Goal: Transaction & Acquisition: Purchase product/service

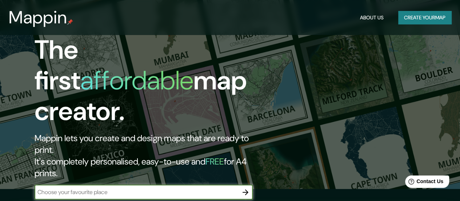
scroll to position [109, 0]
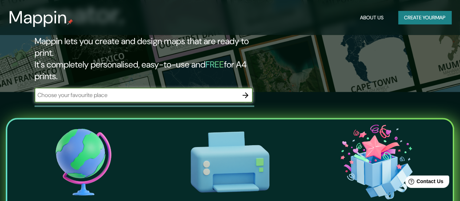
click at [99, 91] on input "text" at bounding box center [137, 95] width 204 height 8
type input "bogotá"
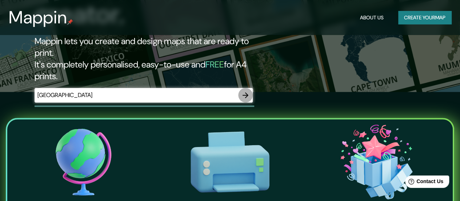
click at [240, 88] on button "button" at bounding box center [245, 95] width 15 height 15
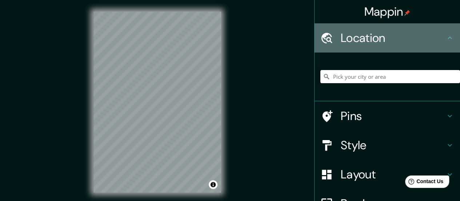
click at [366, 39] on h4 "Location" at bounding box center [393, 38] width 105 height 15
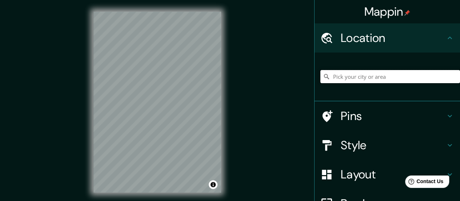
click at [356, 74] on input "Pick your city or area" at bounding box center [391, 76] width 140 height 13
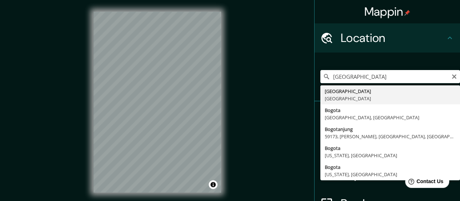
type input "[GEOGRAPHIC_DATA], [GEOGRAPHIC_DATA]"
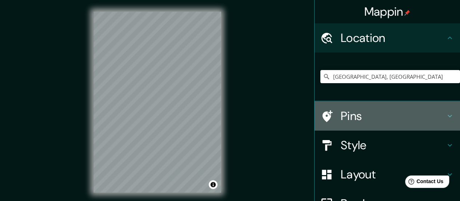
click at [357, 115] on h4 "Pins" at bounding box center [393, 115] width 105 height 15
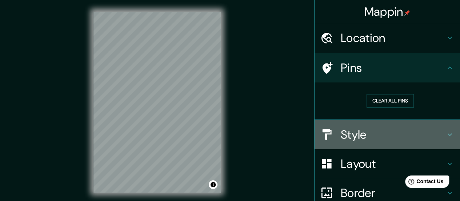
click at [345, 135] on h4 "Style" at bounding box center [393, 134] width 105 height 15
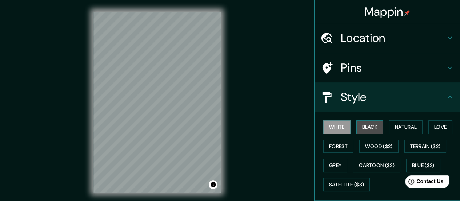
click at [365, 128] on button "Black" at bounding box center [370, 126] width 27 height 13
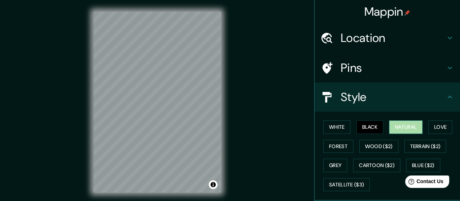
click at [407, 126] on button "Natural" at bounding box center [405, 126] width 33 height 13
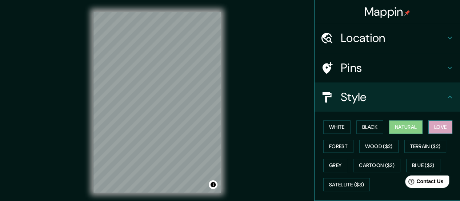
click at [436, 126] on button "Love" at bounding box center [441, 126] width 24 height 13
click at [413, 125] on button "Natural" at bounding box center [405, 126] width 33 height 13
click at [336, 145] on button "Forest" at bounding box center [339, 145] width 30 height 13
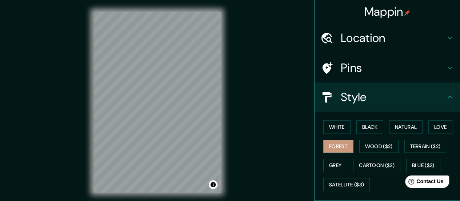
click at [336, 120] on div "White Black Natural Love Forest Wood ($2) Terrain ($2) Grey Cartoon ($2) Blue (…" at bounding box center [391, 155] width 140 height 76
click at [337, 121] on button "White" at bounding box center [337, 126] width 27 height 13
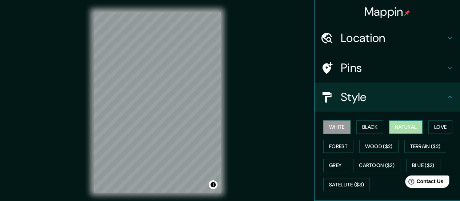
click at [404, 124] on button "Natural" at bounding box center [405, 126] width 33 height 13
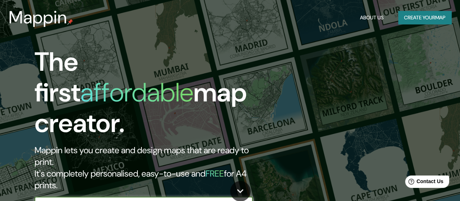
type input "Bogota"
click at [249, 199] on icon "button" at bounding box center [245, 203] width 9 height 9
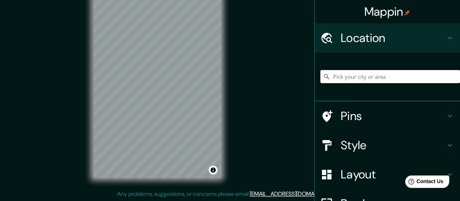
click at [352, 71] on input "Pick your city or area" at bounding box center [391, 76] width 140 height 13
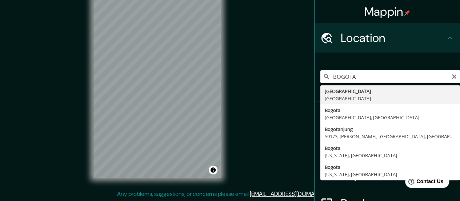
type input "[GEOGRAPHIC_DATA], [GEOGRAPHIC_DATA]"
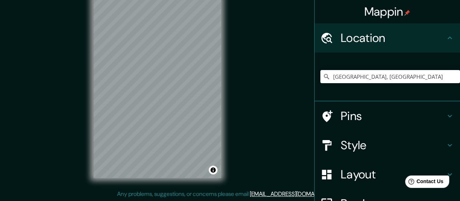
click at [347, 141] on h4 "Style" at bounding box center [393, 145] width 105 height 15
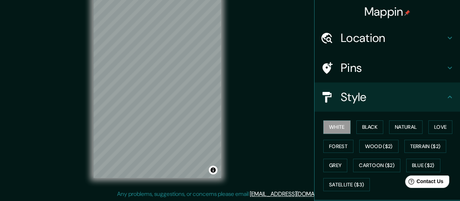
drag, startPoint x: 400, startPoint y: 128, endPoint x: 381, endPoint y: 127, distance: 19.7
click at [400, 128] on button "Natural" at bounding box center [405, 126] width 33 height 13
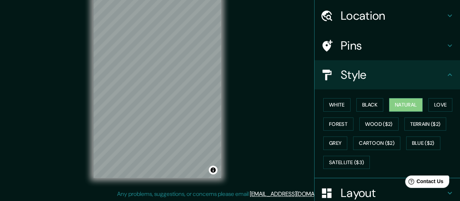
scroll to position [73, 0]
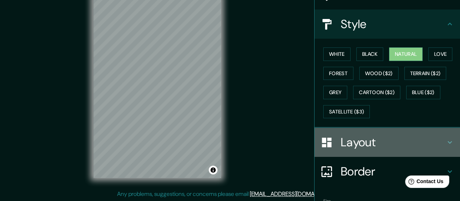
click at [382, 136] on h4 "Layout" at bounding box center [393, 142] width 105 height 15
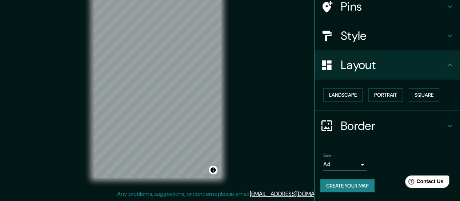
scroll to position [60, 0]
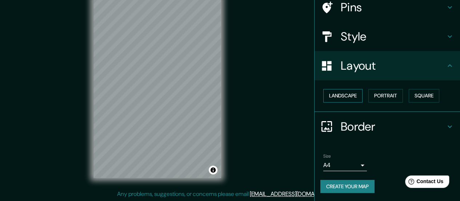
click at [351, 100] on button "Landscape" at bounding box center [343, 95] width 39 height 13
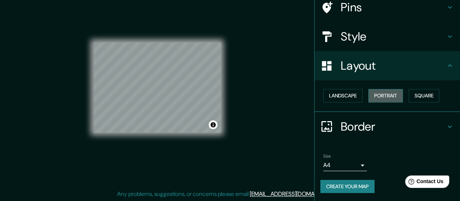
click at [372, 100] on button "Portrait" at bounding box center [386, 95] width 35 height 13
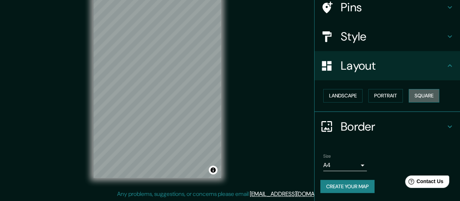
click at [423, 99] on button "Square" at bounding box center [424, 95] width 31 height 13
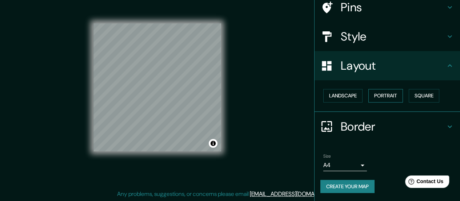
click at [374, 92] on button "Portrait" at bounding box center [386, 95] width 35 height 13
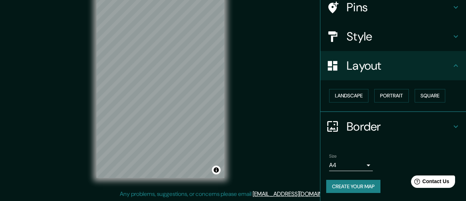
click at [353, 158] on body "Mappin Location [GEOGRAPHIC_DATA], [GEOGRAPHIC_DATA] Pins Style Layout Landscap…" at bounding box center [233, 85] width 466 height 201
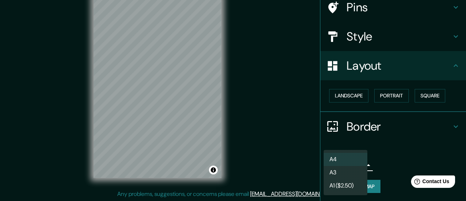
click at [396, 146] on div at bounding box center [233, 100] width 466 height 201
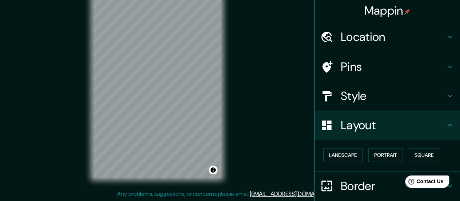
scroll to position [0, 0]
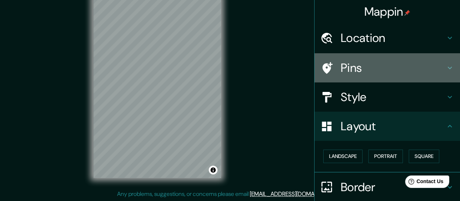
click at [370, 77] on div "Pins" at bounding box center [388, 67] width 146 height 29
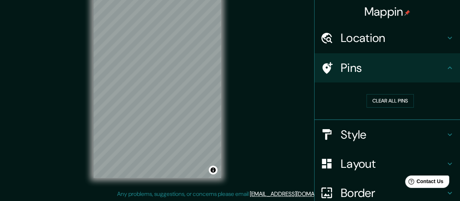
click at [354, 76] on div "Pins" at bounding box center [388, 67] width 146 height 29
click at [87, 76] on div "© Mapbox © OpenStreetMap Improve this map" at bounding box center [157, 87] width 151 height 204
click at [382, 108] on div "Clear all pins" at bounding box center [391, 100] width 140 height 25
click at [381, 102] on button "Clear all pins" at bounding box center [390, 100] width 47 height 13
